Goal: Information Seeking & Learning: Learn about a topic

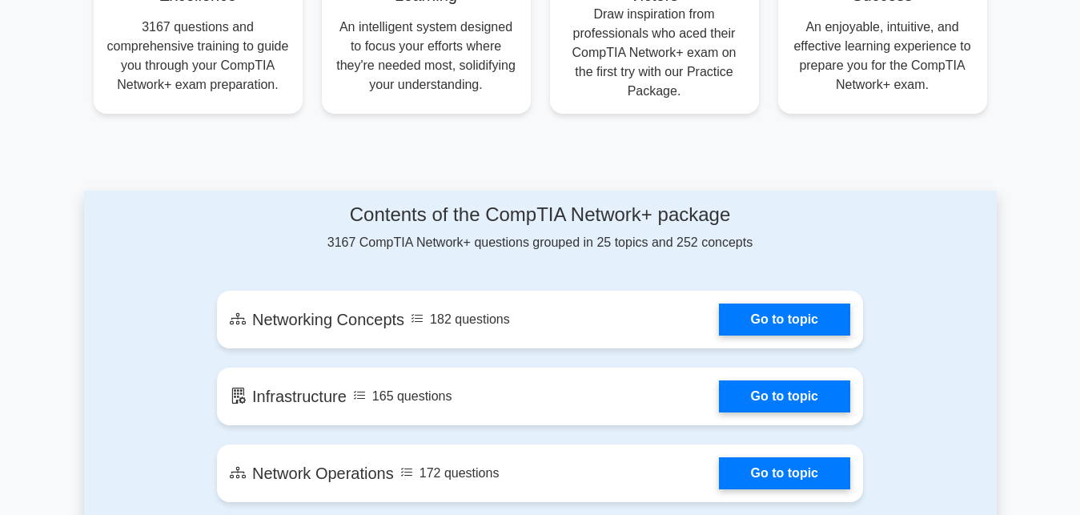
scroll to position [735, 0]
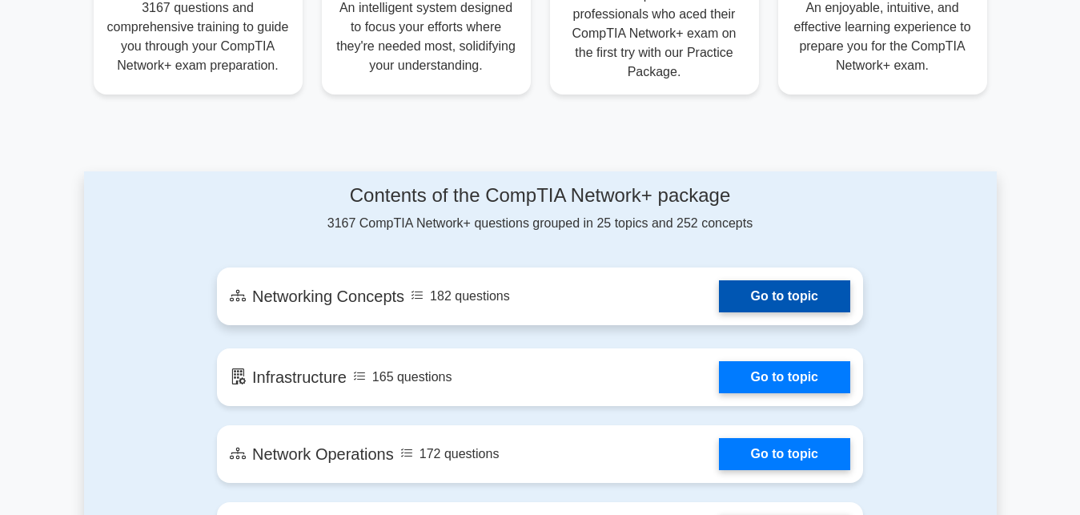
click at [769, 299] on link "Go to topic" at bounding box center [784, 296] width 131 height 32
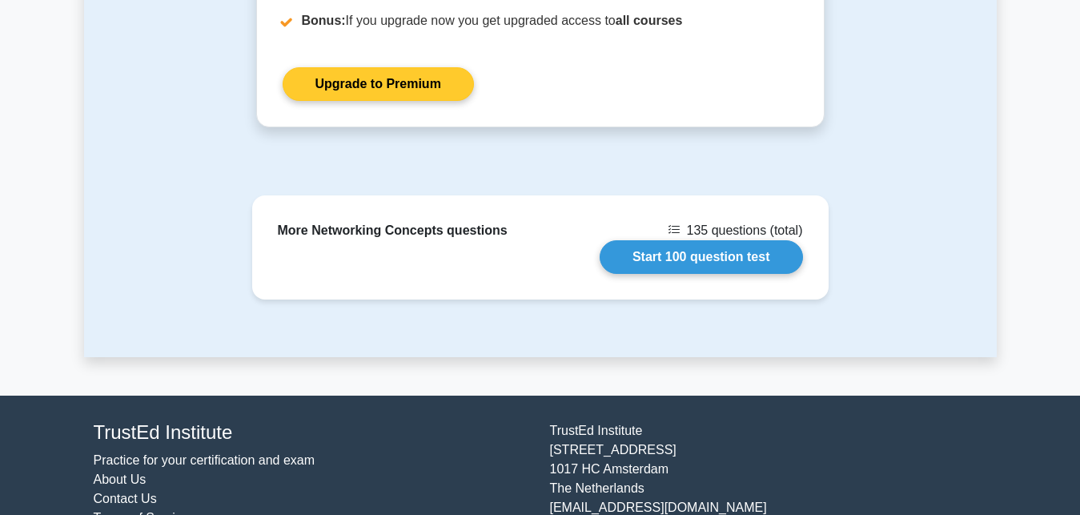
scroll to position [1568, 0]
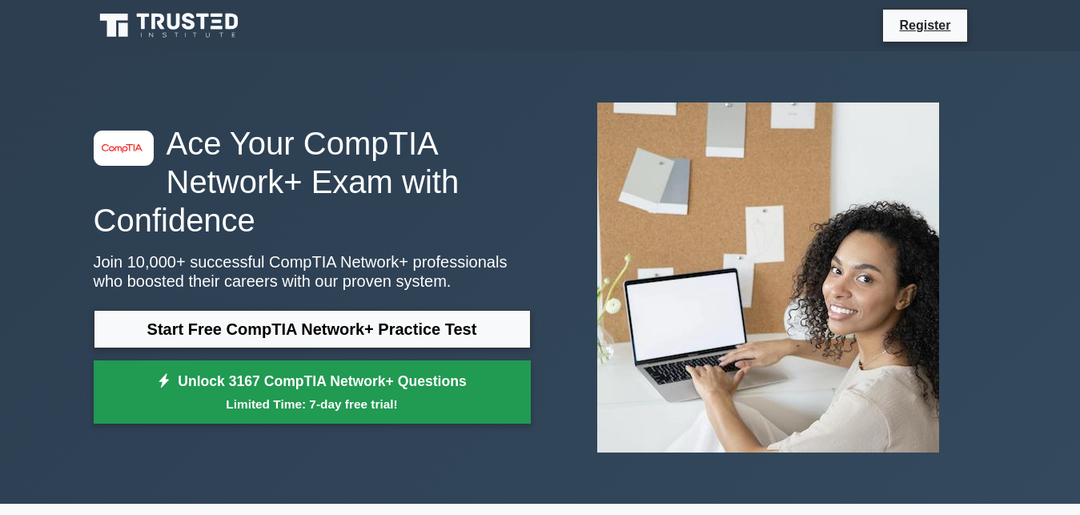
scroll to position [82, 0]
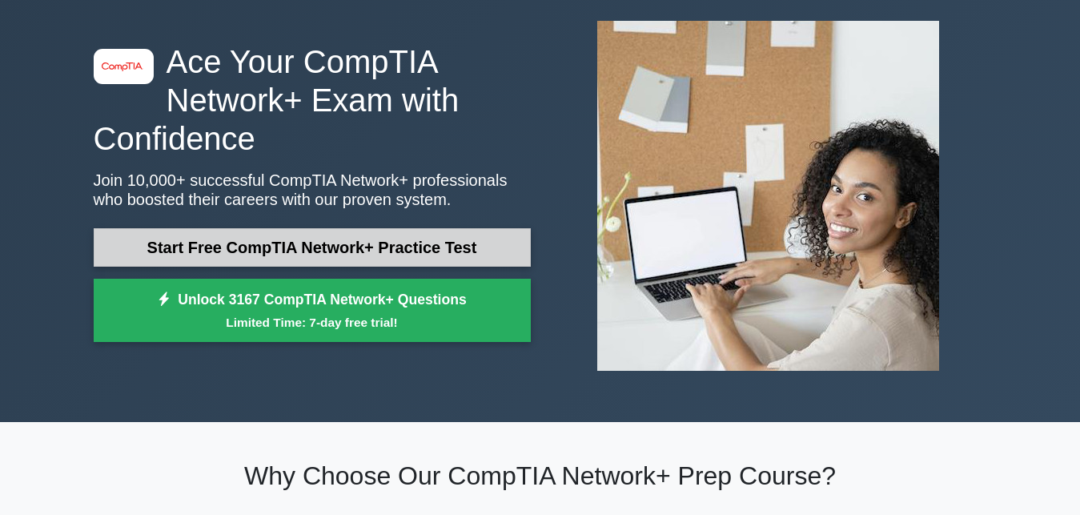
click at [294, 256] on link "Start Free CompTIA Network+ Practice Test" at bounding box center [312, 247] width 437 height 38
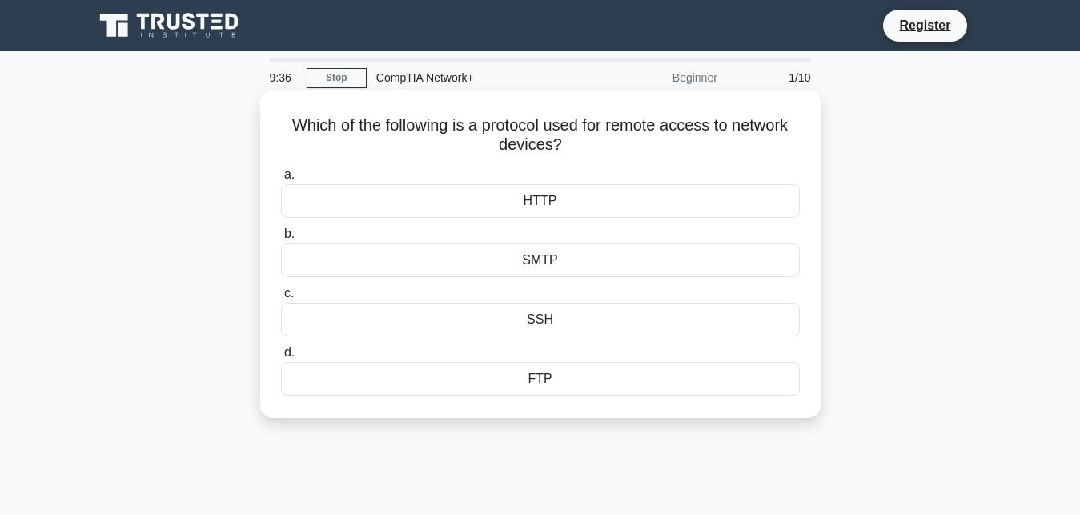
click at [552, 204] on div "HTTP" at bounding box center [540, 201] width 519 height 34
click at [281, 180] on input "a. HTTP" at bounding box center [281, 175] width 0 height 10
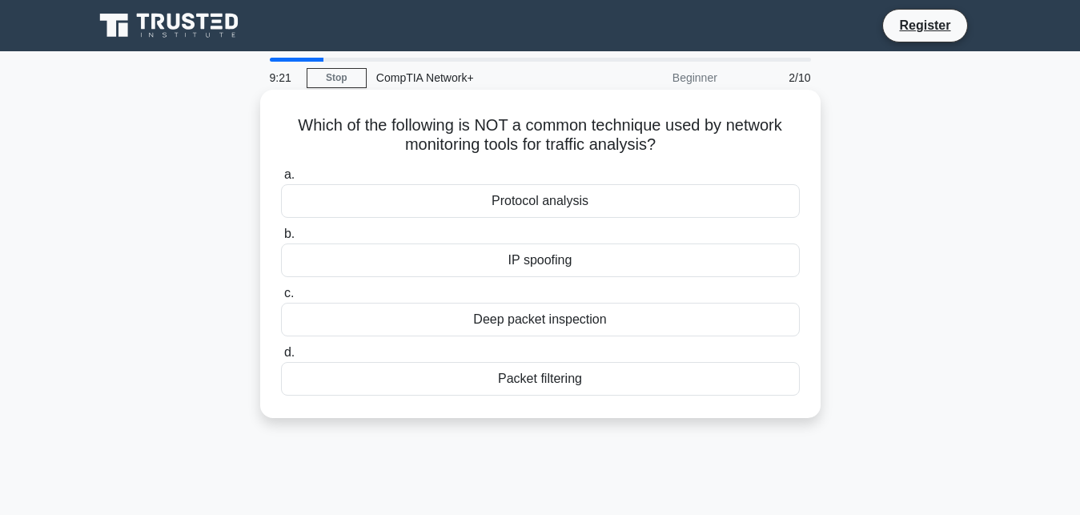
click at [512, 205] on div "Protocol analysis" at bounding box center [540, 201] width 519 height 34
click at [281, 180] on input "a. Protocol analysis" at bounding box center [281, 175] width 0 height 10
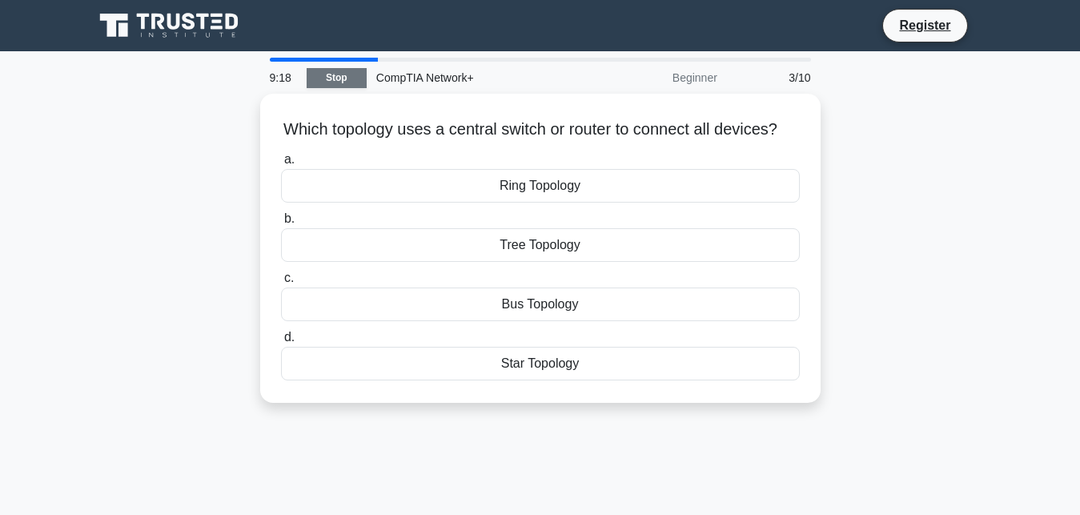
click at [336, 74] on link "Stop" at bounding box center [337, 78] width 60 height 20
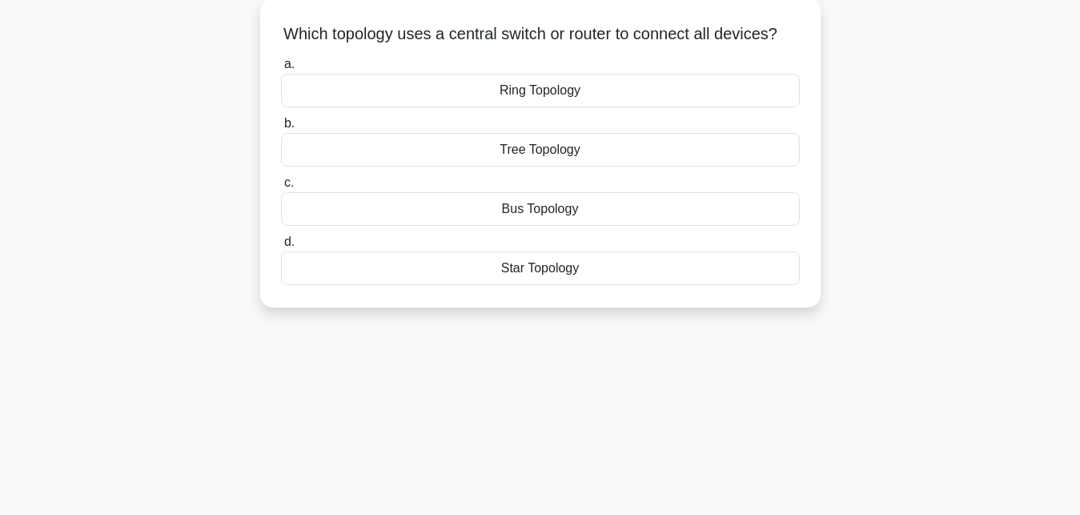
scroll to position [245, 0]
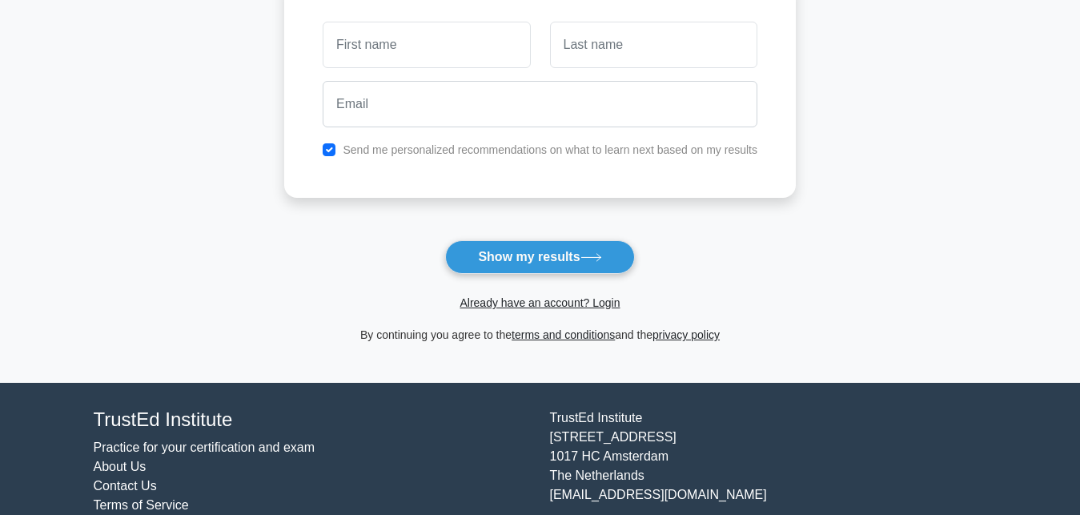
scroll to position [163, 0]
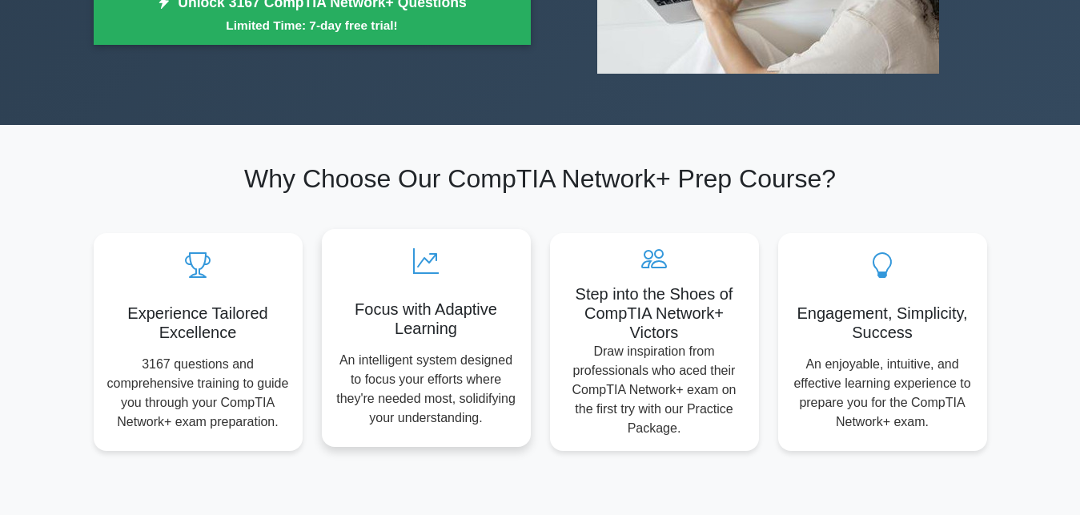
scroll to position [408, 0]
